Goal: Task Accomplishment & Management: Manage account settings

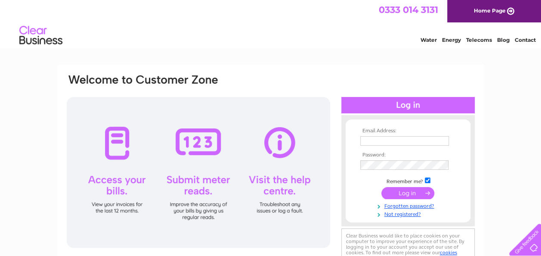
click at [392, 141] on input "text" at bounding box center [404, 140] width 89 height 9
type input "[EMAIL_ADDRESS][DOMAIN_NAME]"
click at [441, 143] on input "text" at bounding box center [404, 140] width 89 height 9
type input "[EMAIL_ADDRESS][DOMAIN_NAME]"
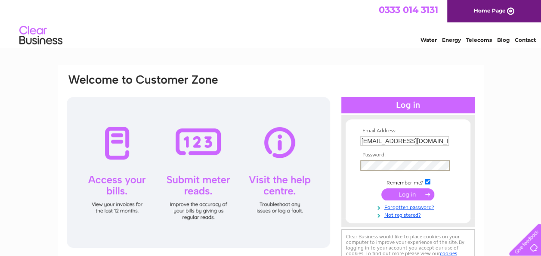
click at [427, 182] on input "checkbox" at bounding box center [428, 182] width 6 height 6
click at [427, 180] on input "checkbox" at bounding box center [428, 180] width 6 height 6
checkbox input "true"
click at [423, 193] on input "submit" at bounding box center [407, 193] width 53 height 12
